Goal: Navigation & Orientation: Find specific page/section

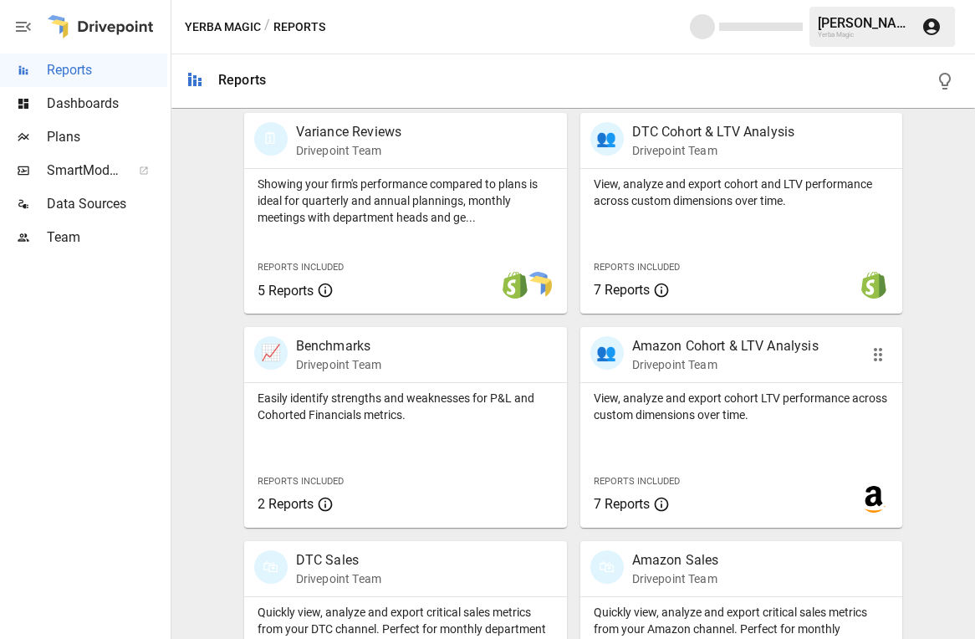
scroll to position [658, 0]
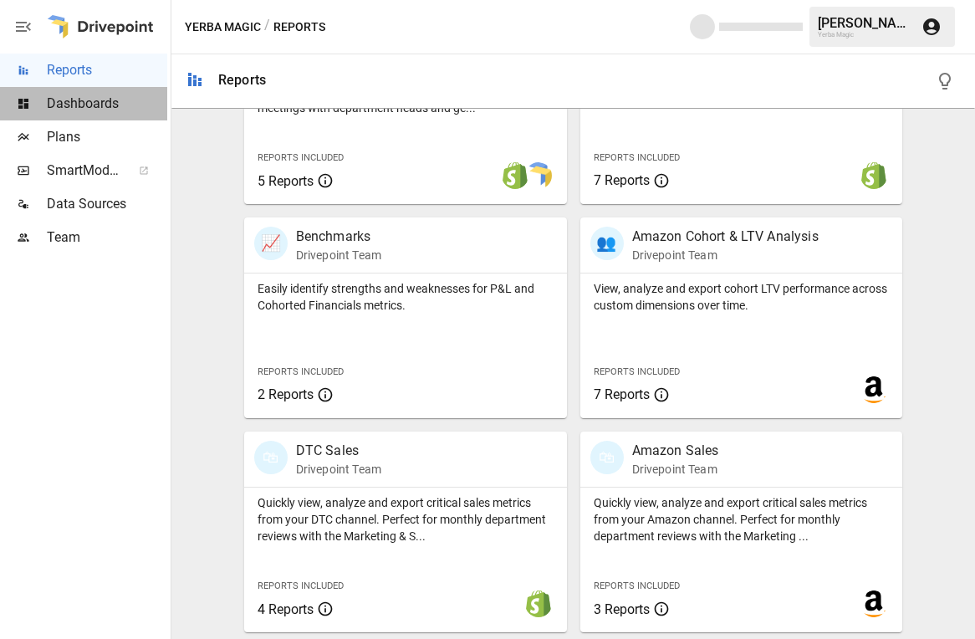
click at [114, 117] on div "Dashboards" at bounding box center [83, 103] width 167 height 33
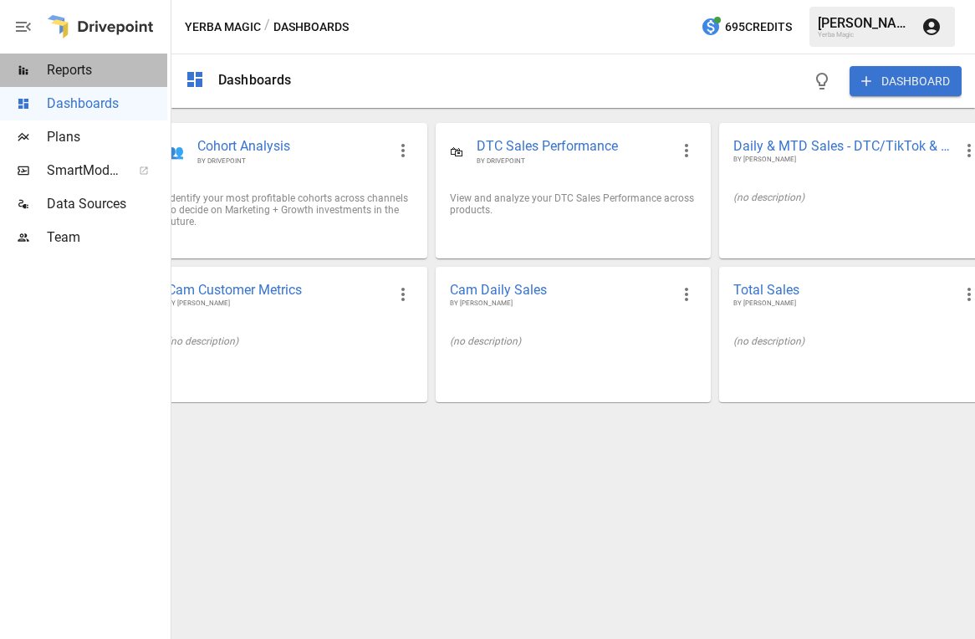
click at [109, 74] on span "Reports" at bounding box center [107, 70] width 120 height 20
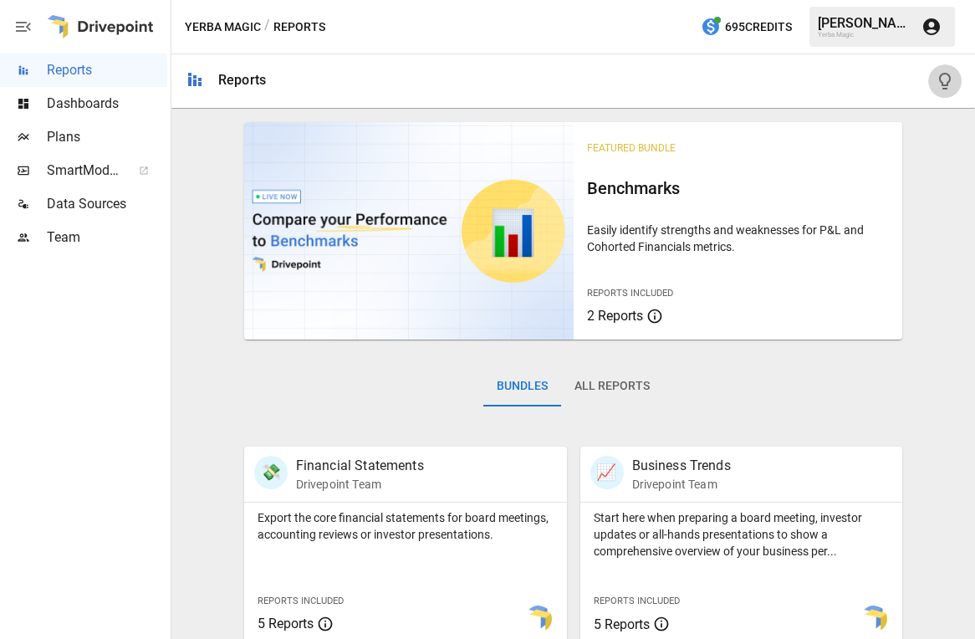
click at [924, 81] on icon "button" at bounding box center [945, 81] width 20 height 20
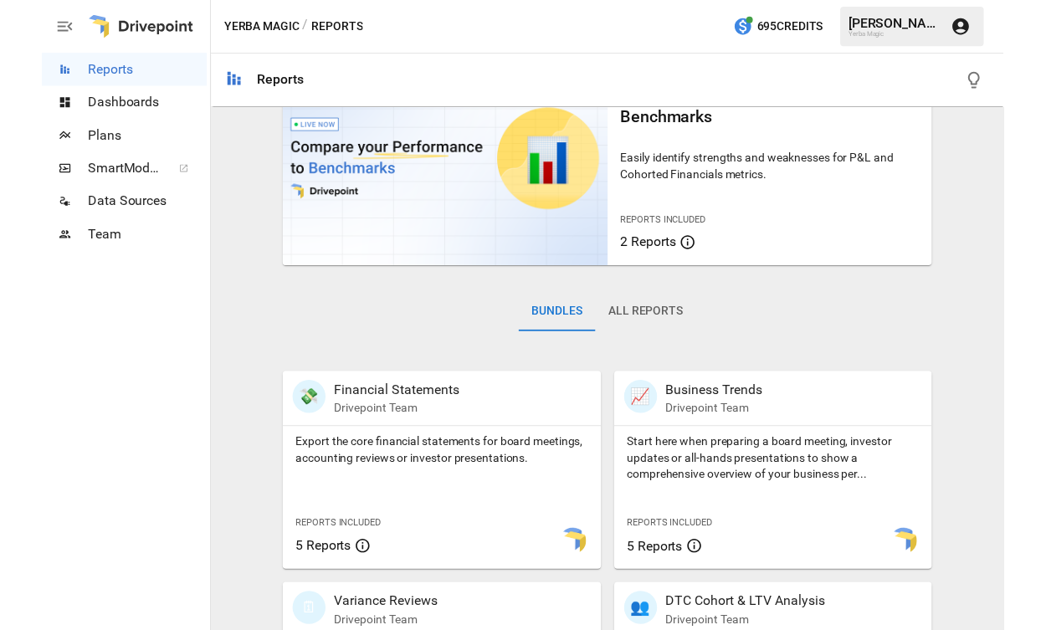
scroll to position [237, 0]
